Goal: Information Seeking & Learning: Find specific page/section

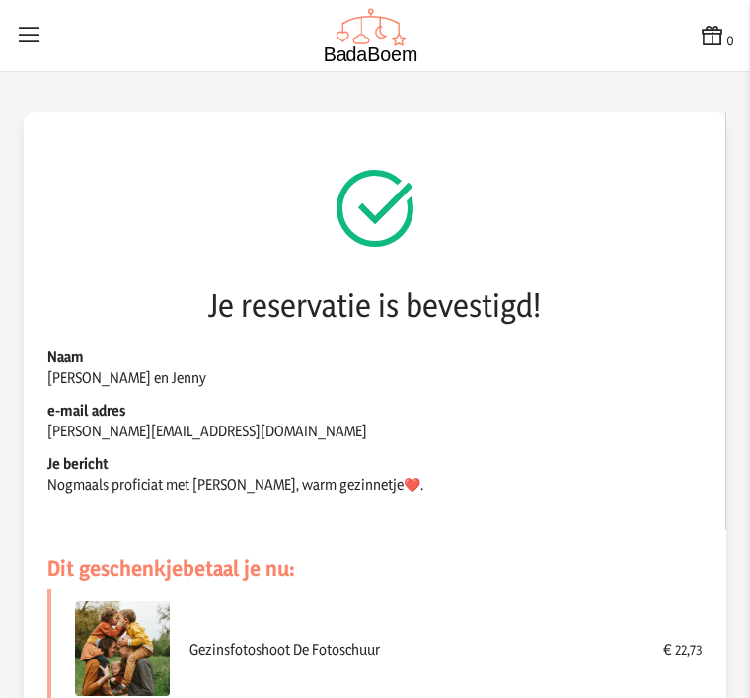
click at [732, 33] on button "0" at bounding box center [717, 36] width 36 height 29
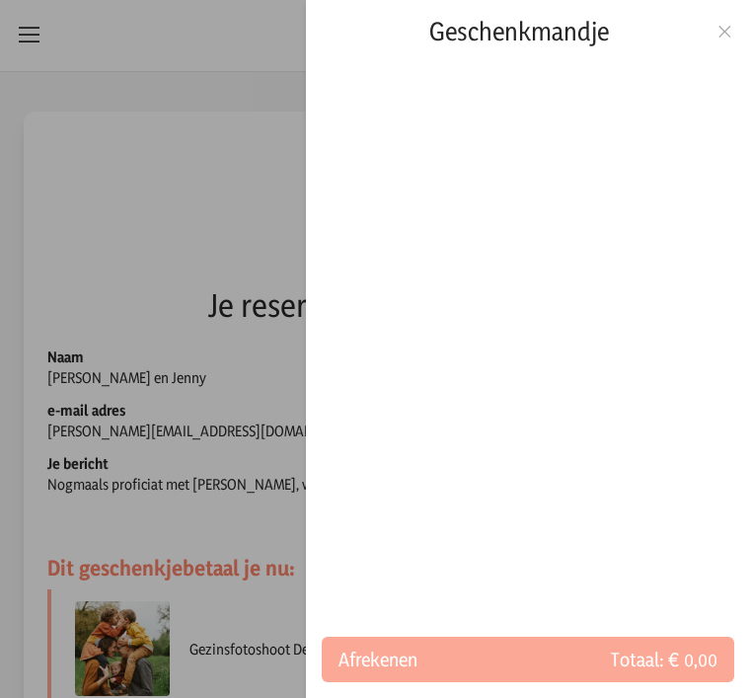
click at [733, 25] on icon at bounding box center [725, 32] width 19 height 14
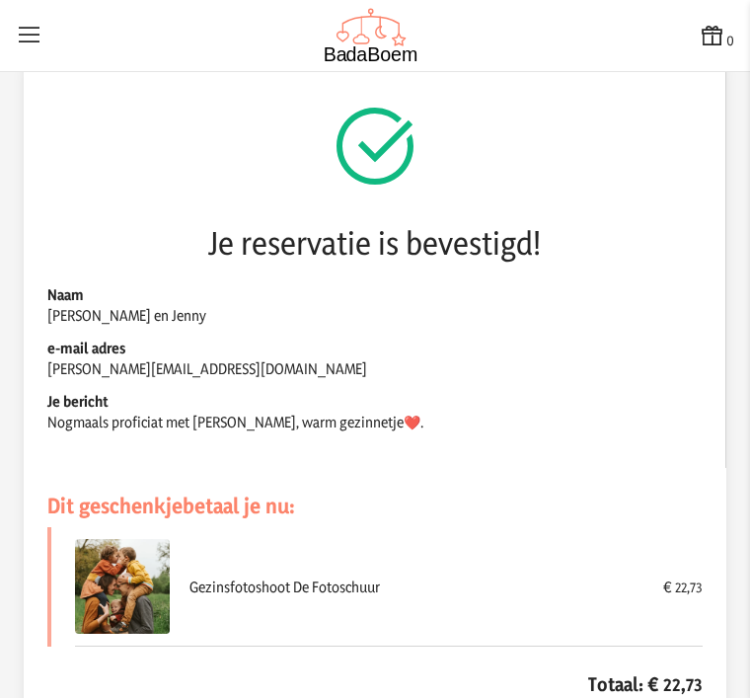
scroll to position [62, 0]
click at [381, 41] on img at bounding box center [371, 35] width 95 height 55
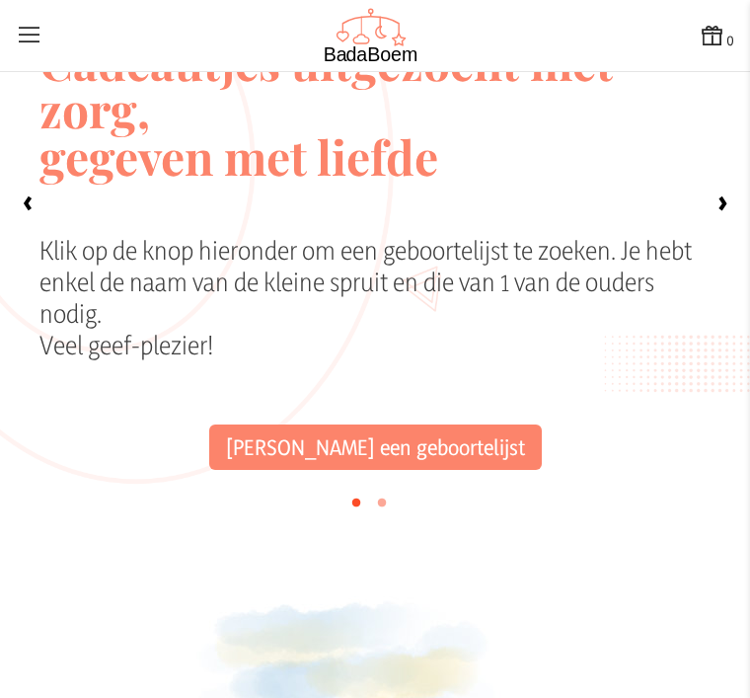
scroll to position [201, 0]
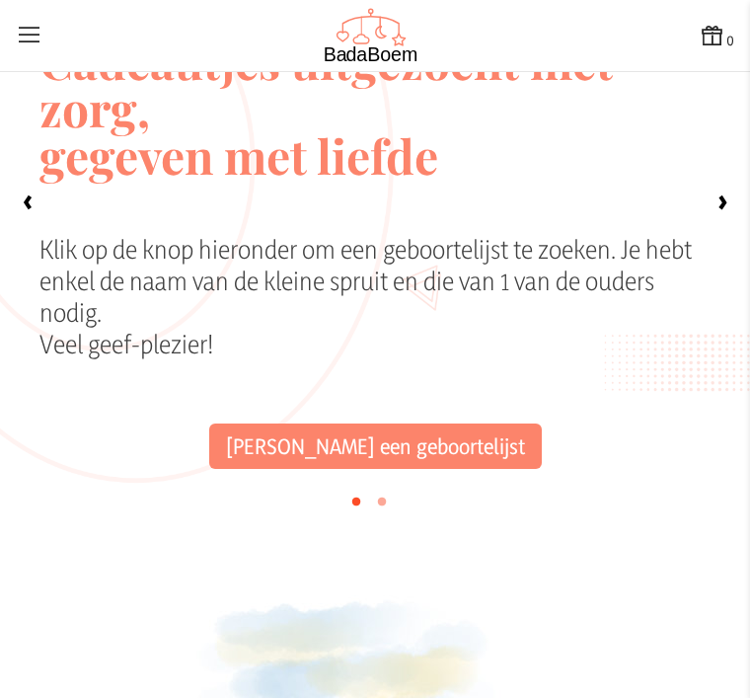
click at [377, 445] on link "[PERSON_NAME] een geboortelijst" at bounding box center [375, 445] width 333 height 45
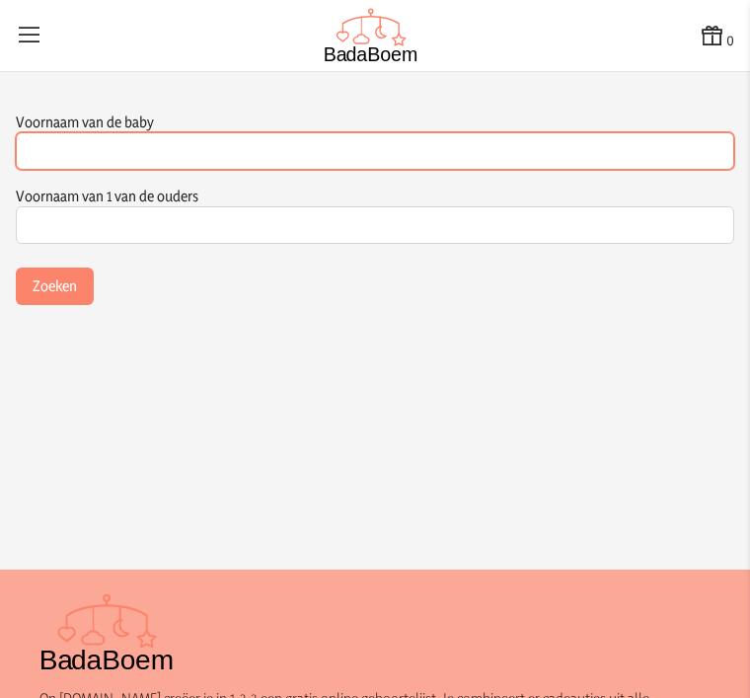
click at [111, 144] on input "Voornaam van de baby" at bounding box center [375, 151] width 719 height 38
type input "Rosa"
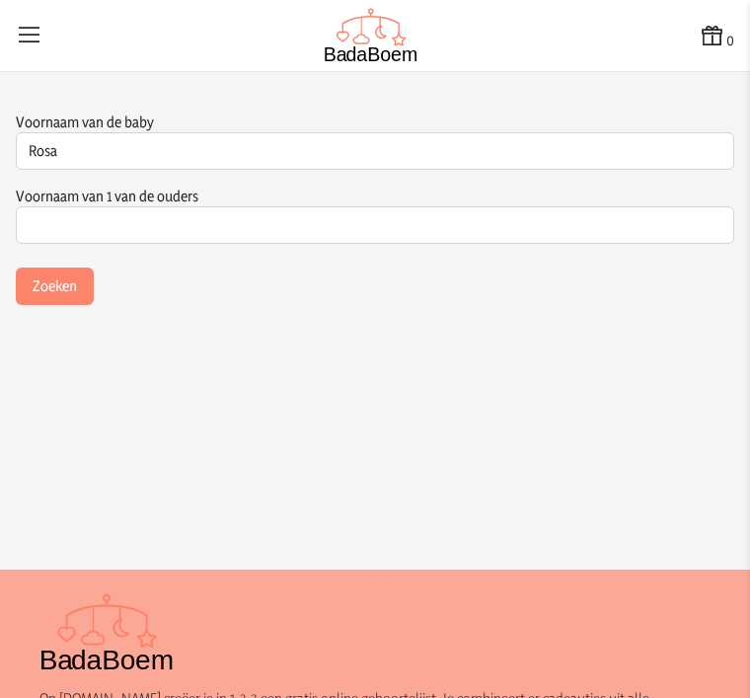
click at [154, 230] on input "Voornaam van 1 van de ouders" at bounding box center [375, 225] width 719 height 38
click at [50, 281] on button "Zoeken" at bounding box center [55, 286] width 78 height 38
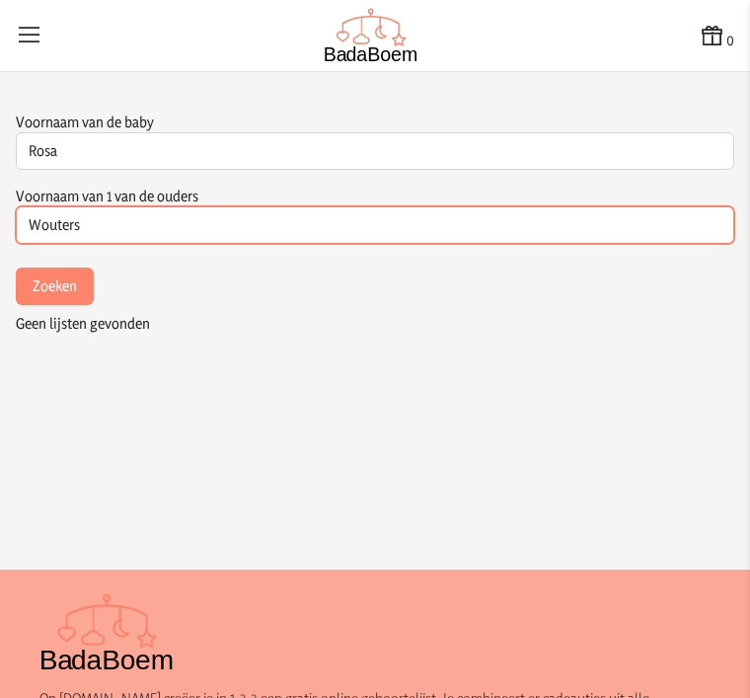
click at [124, 225] on input "Wouters" at bounding box center [375, 225] width 719 height 38
type input "W"
type input "Linde"
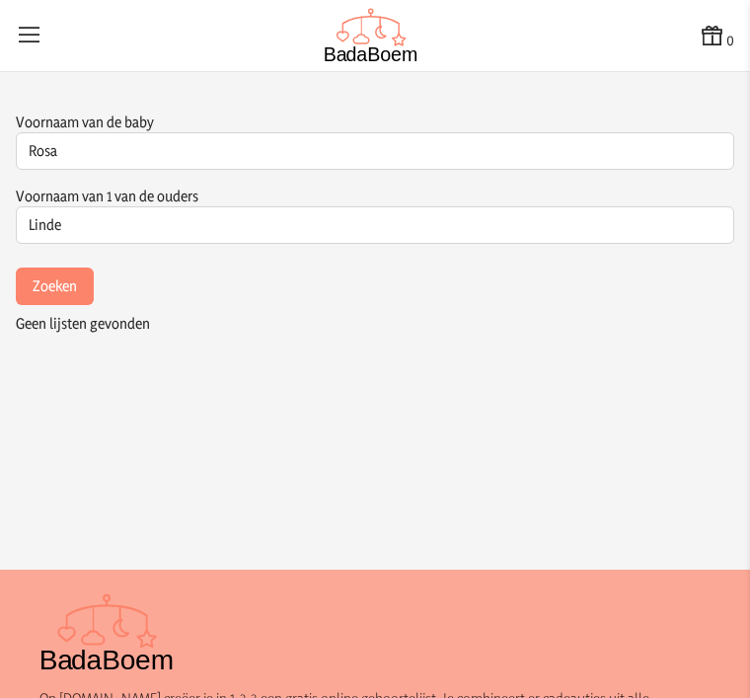
click at [64, 280] on button "Zoeken" at bounding box center [55, 286] width 78 height 38
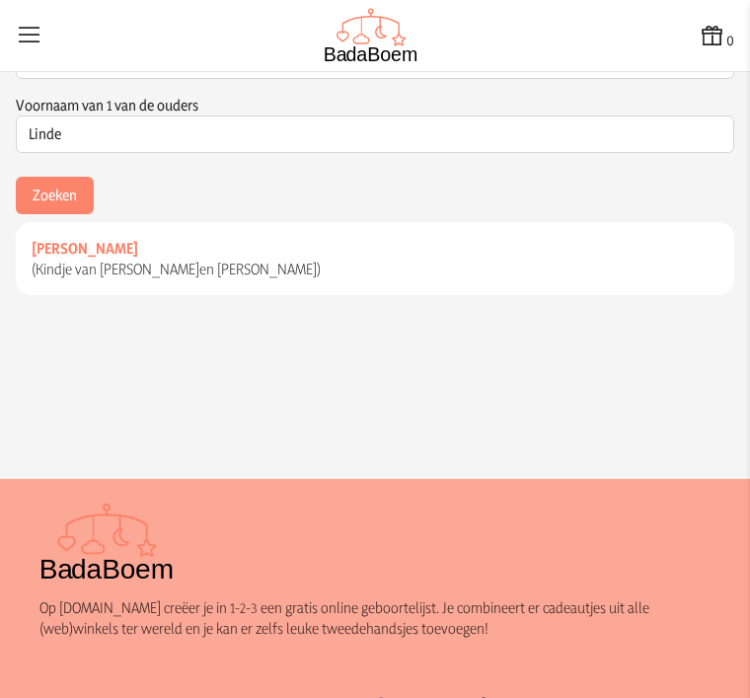
scroll to position [83, 0]
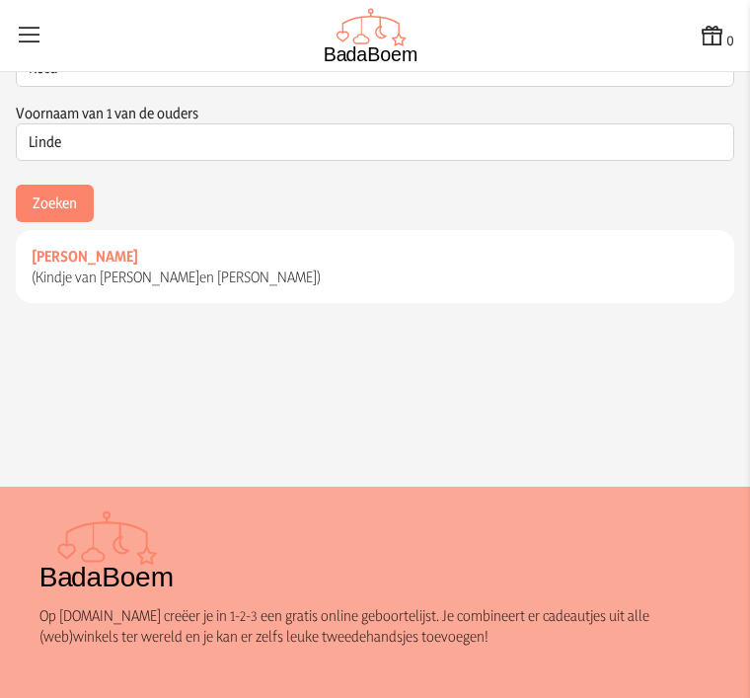
click at [238, 261] on link "[PERSON_NAME] (Kindje van [PERSON_NAME] en [PERSON_NAME] )" at bounding box center [375, 266] width 719 height 73
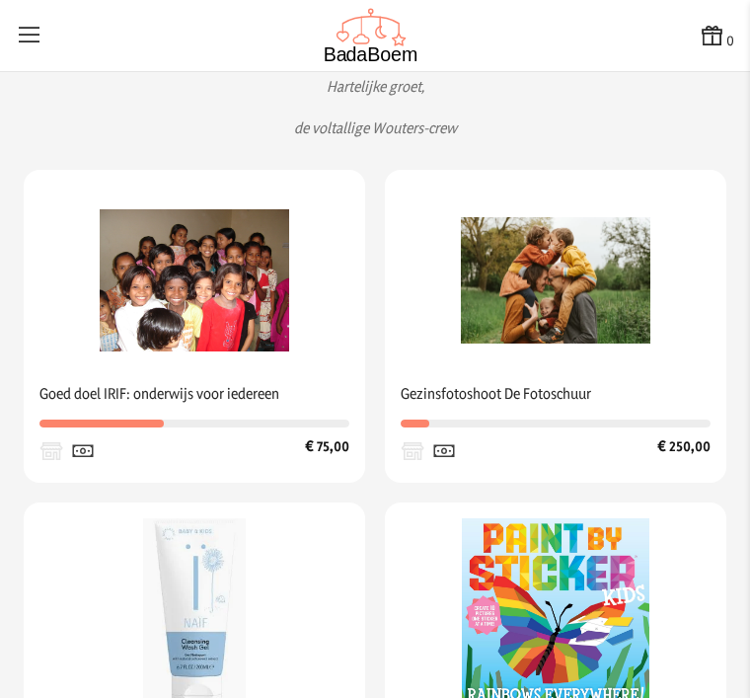
scroll to position [372, 0]
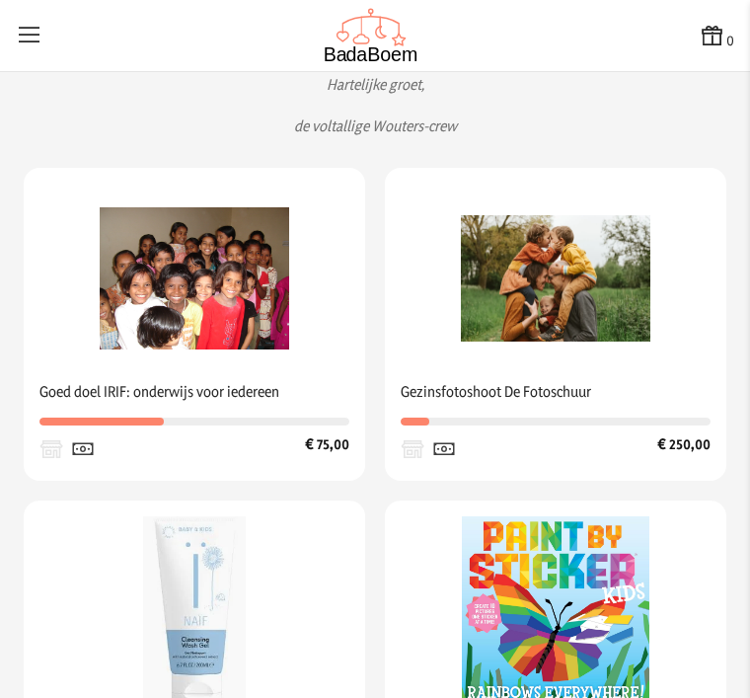
click at [550, 389] on span "Gezinsfotoshoot De Fotoschuur" at bounding box center [556, 391] width 310 height 37
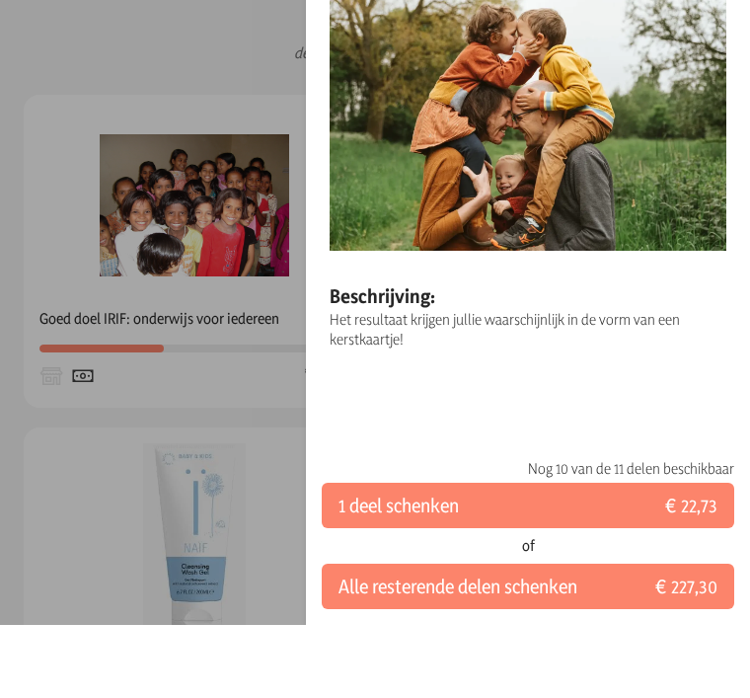
scroll to position [0, 0]
